Goal: Task Accomplishment & Management: Manage account settings

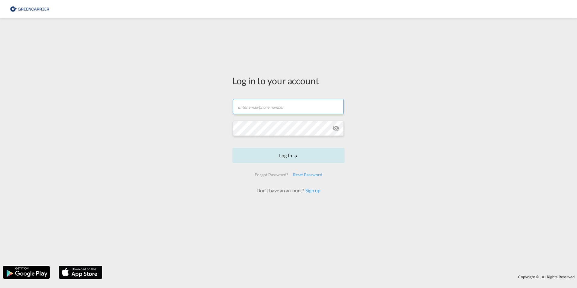
type input "[EMAIL_ADDRESS][PERSON_NAME][DOMAIN_NAME]"
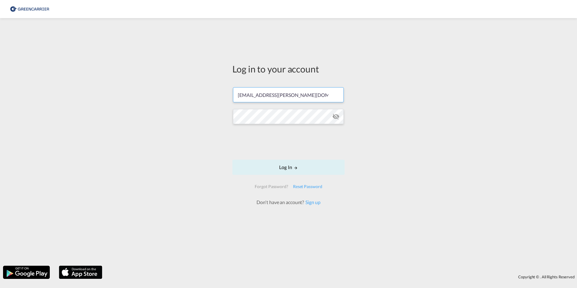
click at [266, 157] on form "[EMAIL_ADDRESS][PERSON_NAME][DOMAIN_NAME] Log In Forgot Password? Reset Passwor…" at bounding box center [288, 143] width 112 height 124
click at [268, 168] on button "Log In" at bounding box center [288, 167] width 112 height 15
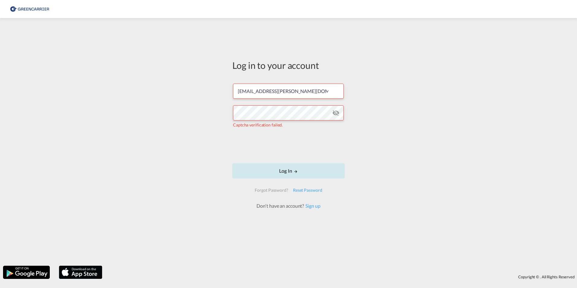
click at [289, 170] on button "Log In" at bounding box center [288, 170] width 112 height 15
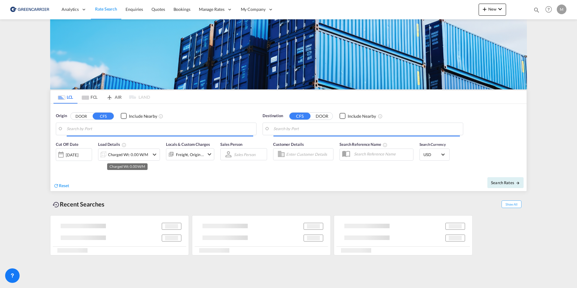
type input "DK-2880, Bagsværd"
type input "[GEOGRAPHIC_DATA], PHMNL"
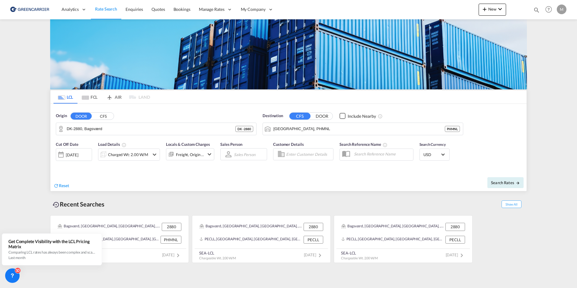
drag, startPoint x: 183, startPoint y: 8, endPoint x: 181, endPoint y: 200, distance: 191.7
click at [183, 8] on span "Bookings" at bounding box center [182, 9] width 17 height 5
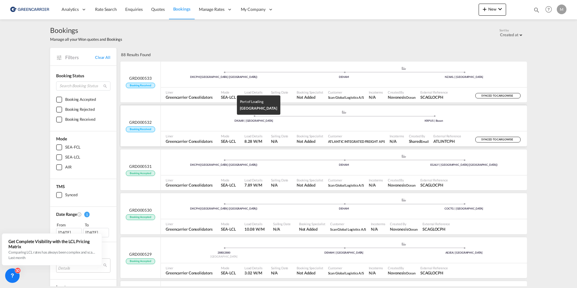
click at [202, 122] on div "DKAAR | [GEOGRAPHIC_DATA]" at bounding box center [254, 121] width 180 height 4
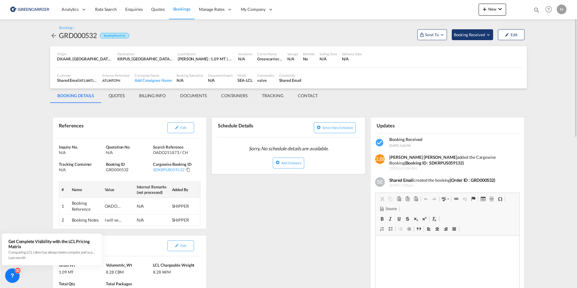
click at [469, 34] on span "Booking Received" at bounding box center [470, 35] width 32 height 6
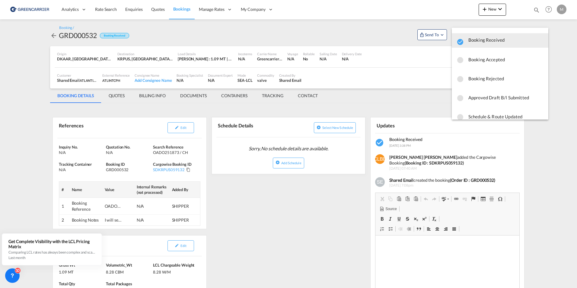
click at [494, 59] on span "Booking Accepted" at bounding box center [506, 59] width 75 height 11
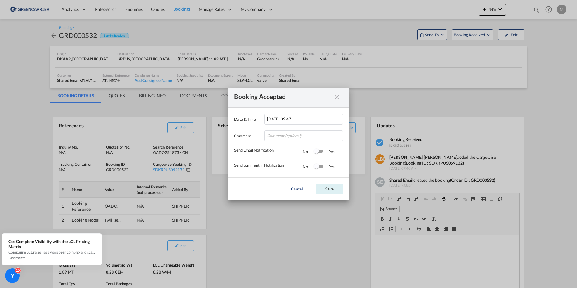
click at [331, 183] on md-dialog-actions "Cancel Save" at bounding box center [288, 188] width 121 height 23
click at [329, 190] on button "Save" at bounding box center [329, 189] width 27 height 11
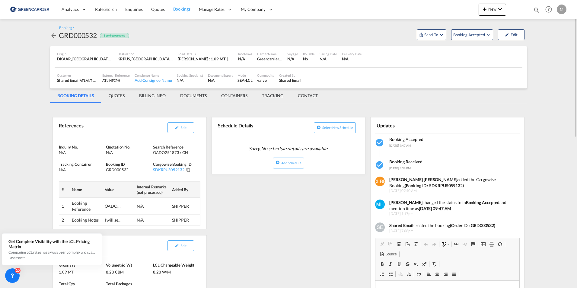
click at [52, 36] on md-icon "icon-arrow-left" at bounding box center [53, 35] width 7 height 7
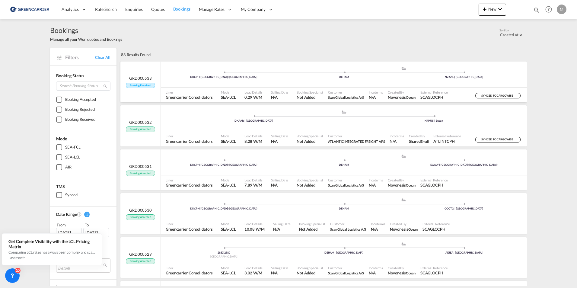
click at [327, 82] on div "DKCPH | [GEOGRAPHIC_DATA] (Kobenhavn) .a{fill:#aaa8ad;} .a{fill:#aaa8ad;} DEHAM…" at bounding box center [344, 75] width 366 height 18
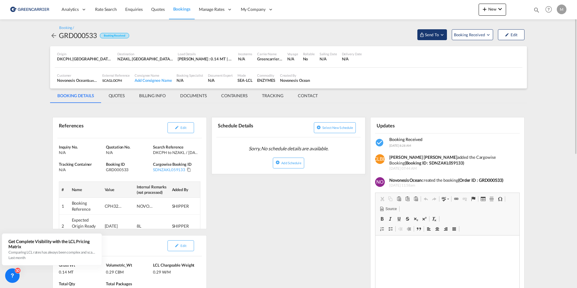
click at [437, 33] on span "Send To" at bounding box center [431, 35] width 15 height 6
click at [457, 32] on md-backdrop at bounding box center [288, 144] width 577 height 288
click at [460, 34] on span "Booking Received" at bounding box center [470, 35] width 32 height 6
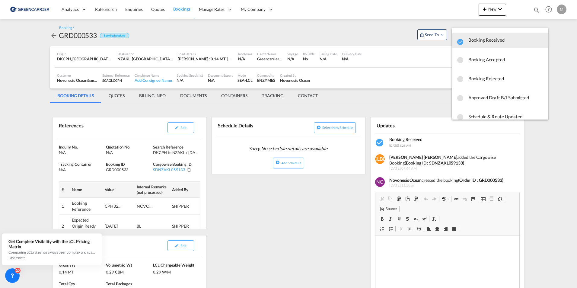
click at [477, 59] on span "Booking Accepted" at bounding box center [506, 59] width 75 height 11
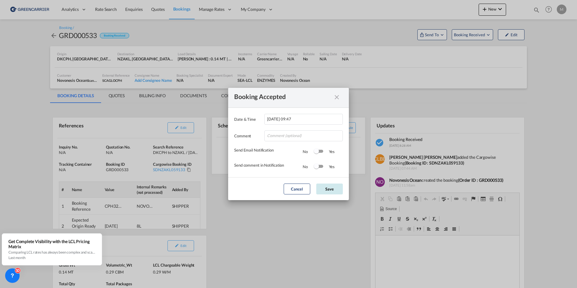
click at [337, 188] on button "Save" at bounding box center [329, 189] width 27 height 11
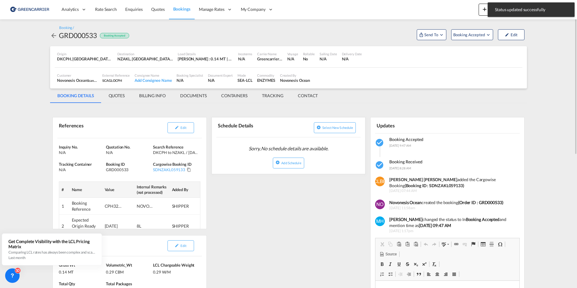
click at [52, 35] on md-icon "icon-arrow-left" at bounding box center [53, 35] width 7 height 7
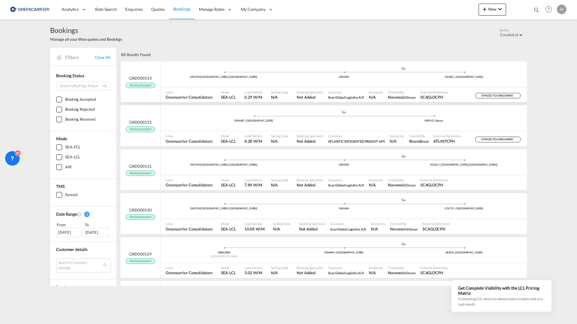
click at [187, 84] on div "DKCPH | [GEOGRAPHIC_DATA] (Kobenhavn) .a{fill:#aaa8ad;} .a{fill:#aaa8ad;} DEHAM…" at bounding box center [344, 75] width 366 height 18
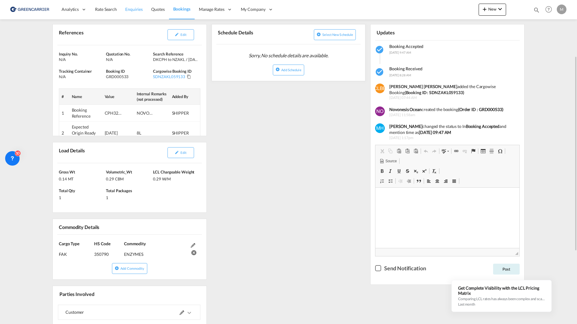
scroll to position [93, 0]
click at [179, 155] on button "Edit" at bounding box center [181, 152] width 27 height 11
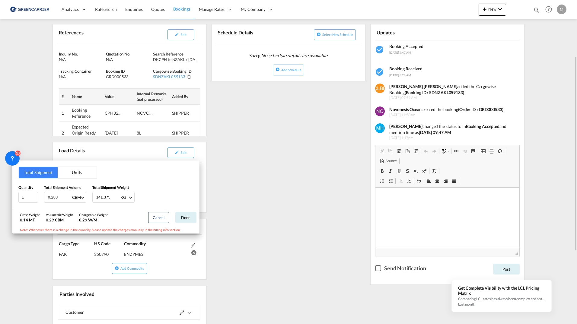
click at [297, 192] on div "Total Shipment Units Quantity 1 Total Shipment Volume 0.288 CBM CBM CFT Total S…" at bounding box center [288, 162] width 577 height 324
